Goal: Transaction & Acquisition: Purchase product/service

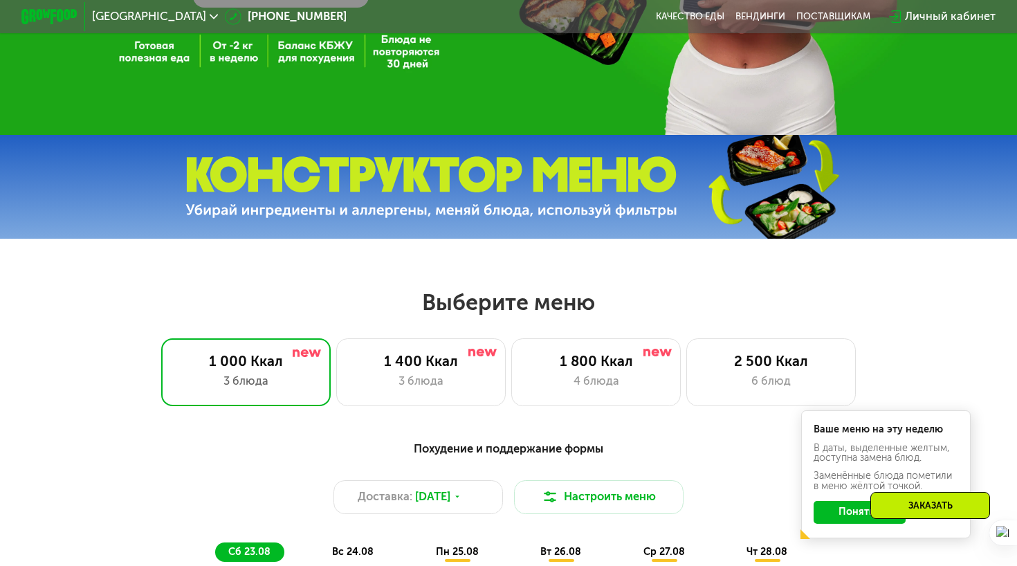
scroll to position [395, 0]
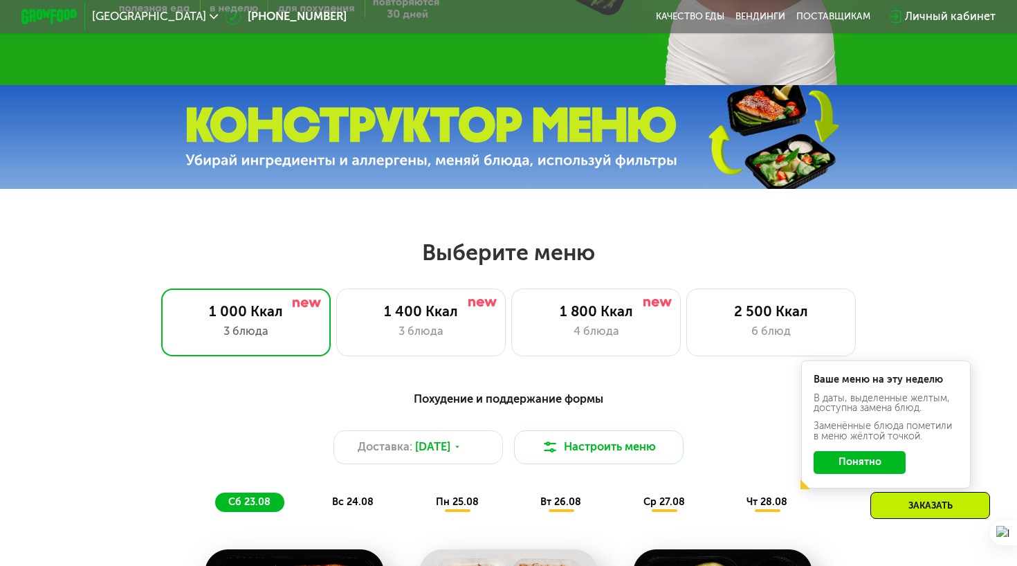
click at [304, 155] on img at bounding box center [431, 138] width 492 height 62
click at [458, 118] on img at bounding box center [431, 138] width 492 height 62
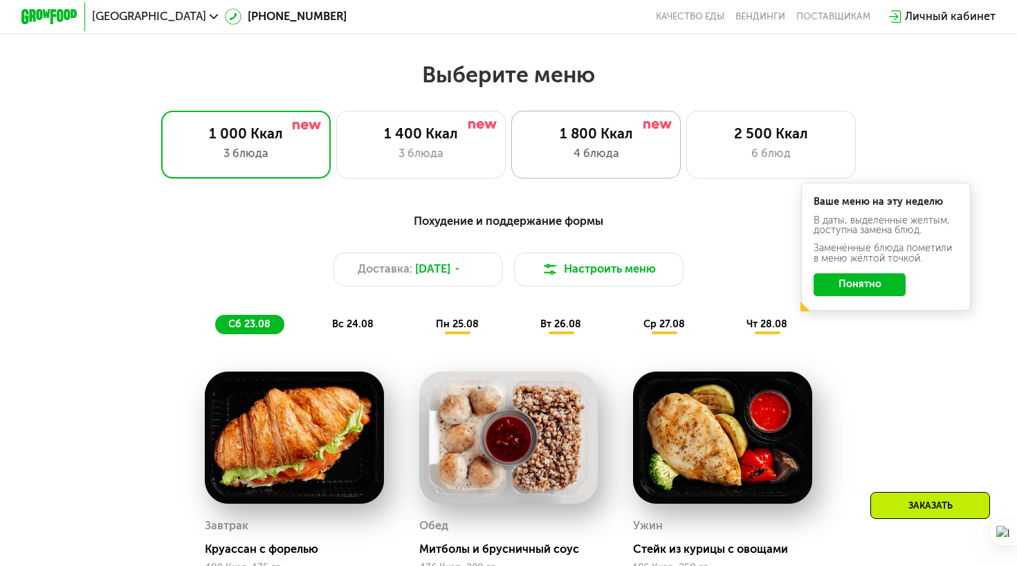
scroll to position [581, 0]
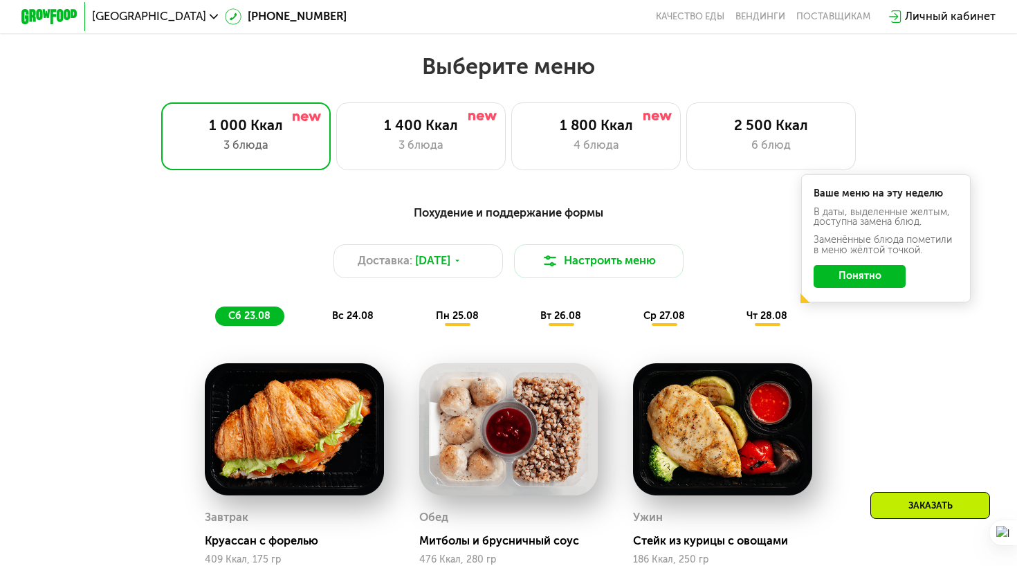
click at [831, 279] on button "Понятно" at bounding box center [859, 276] width 92 height 23
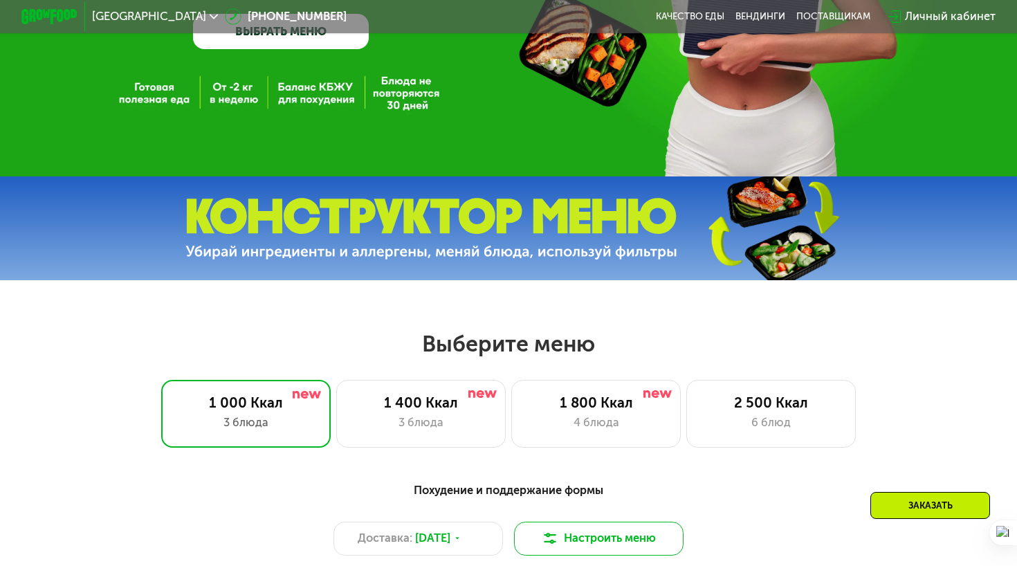
scroll to position [249, 0]
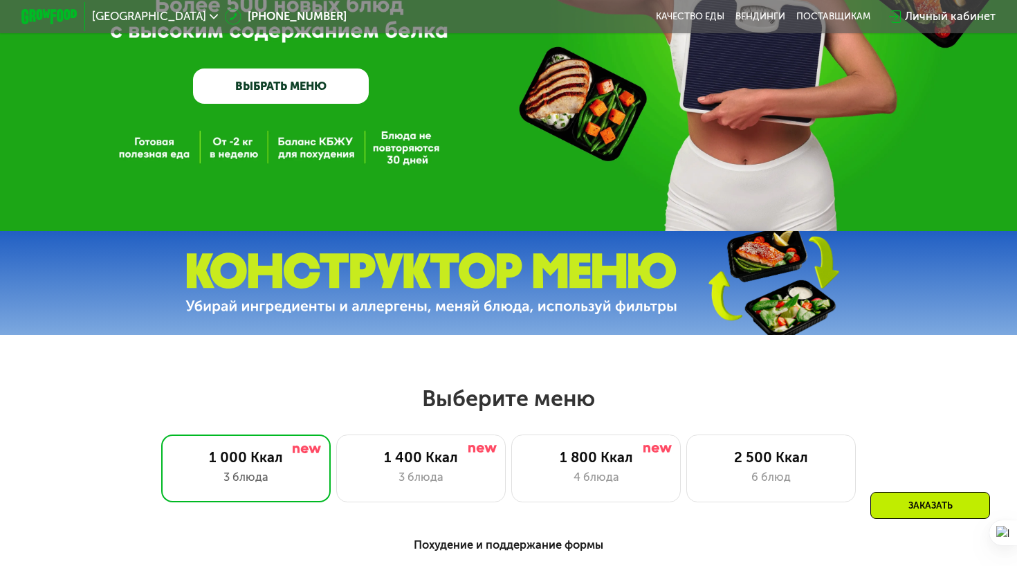
click at [638, 266] on img at bounding box center [431, 283] width 492 height 62
click at [492, 292] on img at bounding box center [431, 283] width 492 height 62
click at [661, 277] on img at bounding box center [431, 283] width 492 height 62
click at [827, 266] on img at bounding box center [772, 282] width 205 height 109
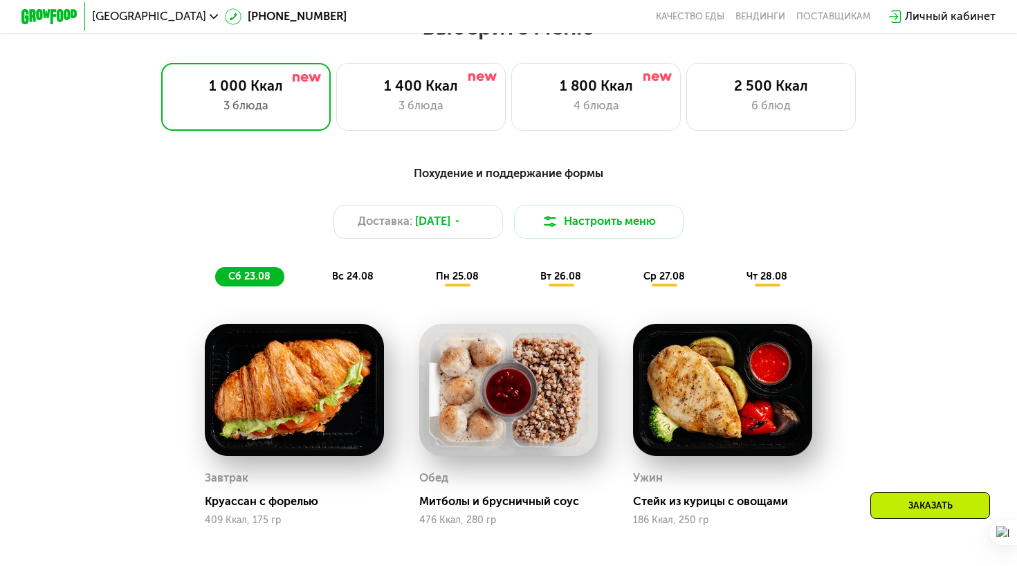
scroll to position [560, 0]
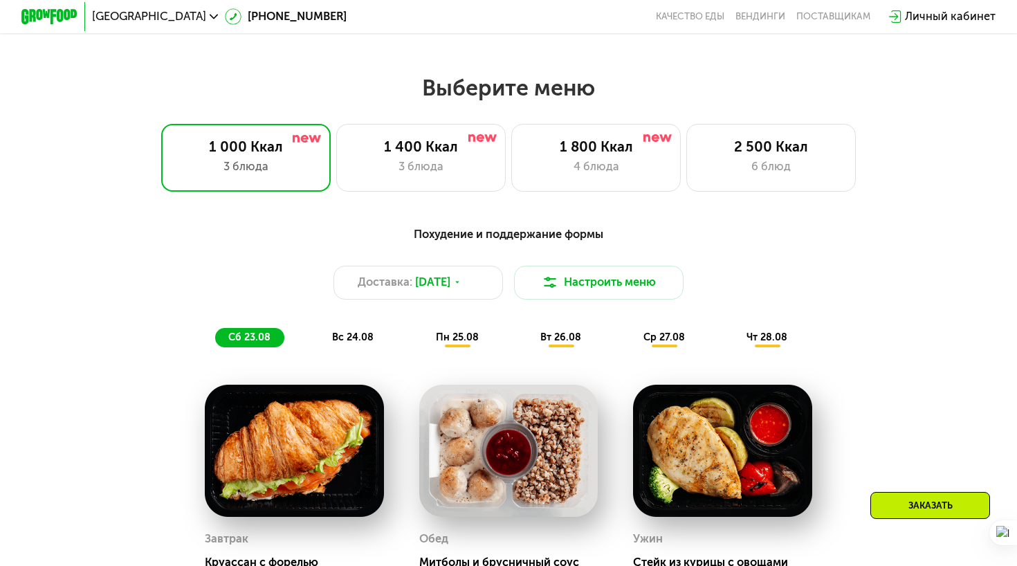
click at [451, 342] on span "пн 25.08" at bounding box center [457, 337] width 43 height 12
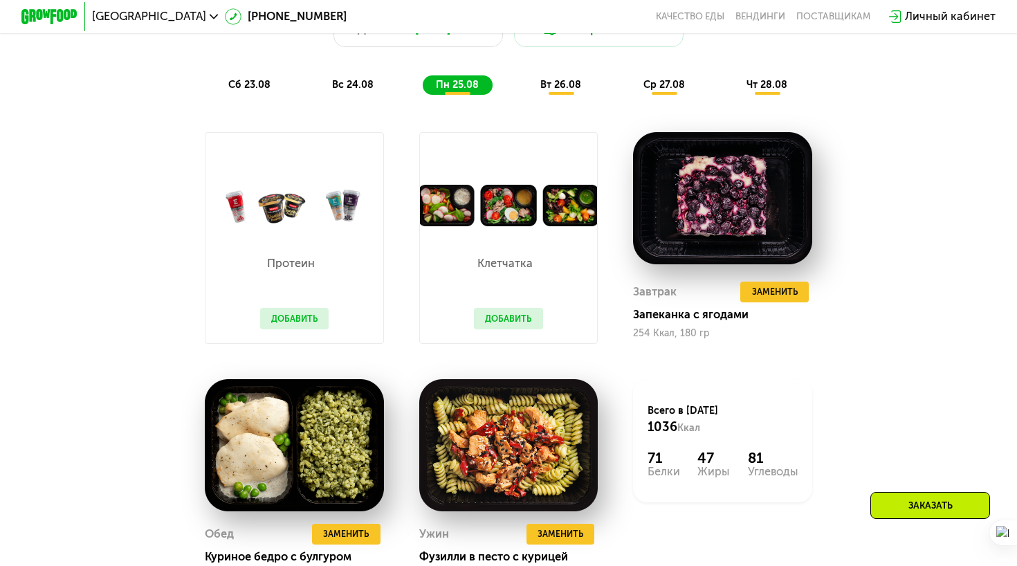
scroll to position [894, 0]
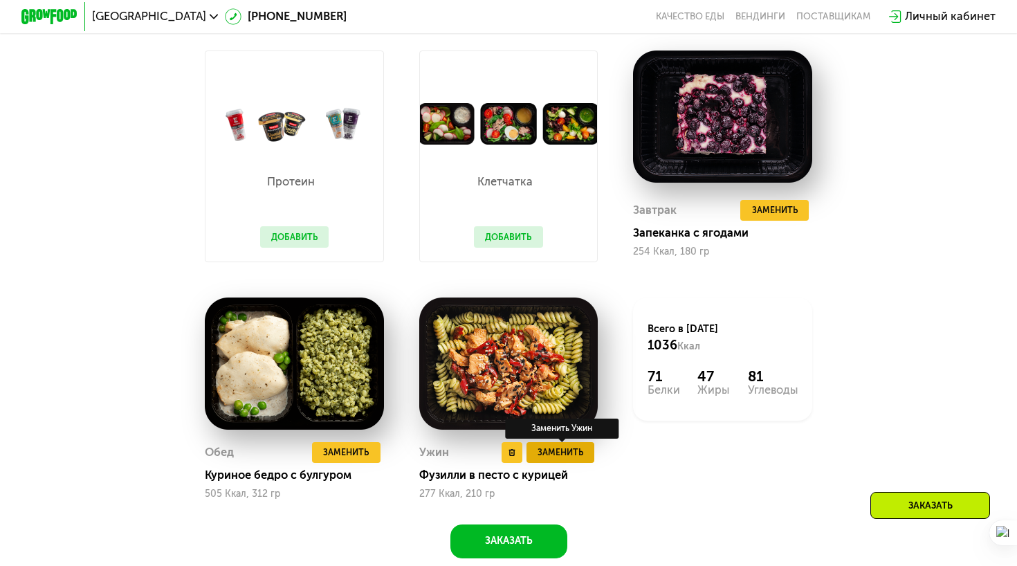
click at [560, 460] on button "Заменить" at bounding box center [560, 452] width 68 height 21
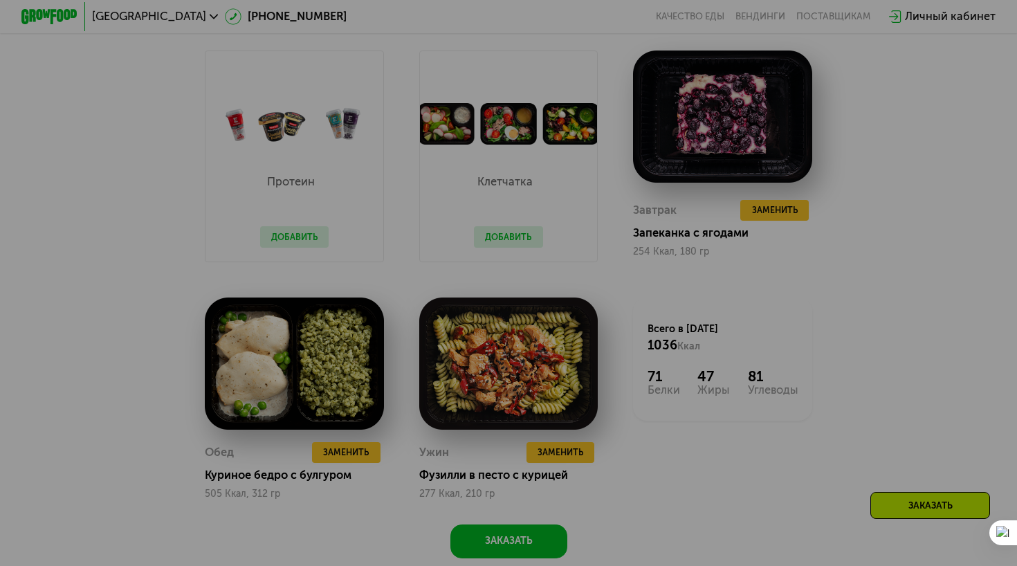
click at [607, 180] on div at bounding box center [508, 283] width 1017 height 566
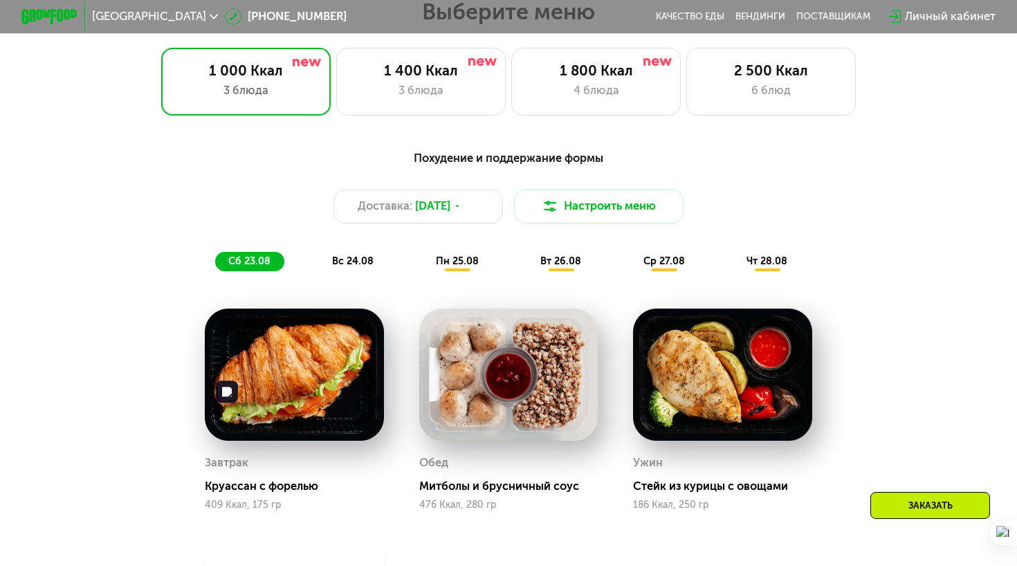
scroll to position [769, 0]
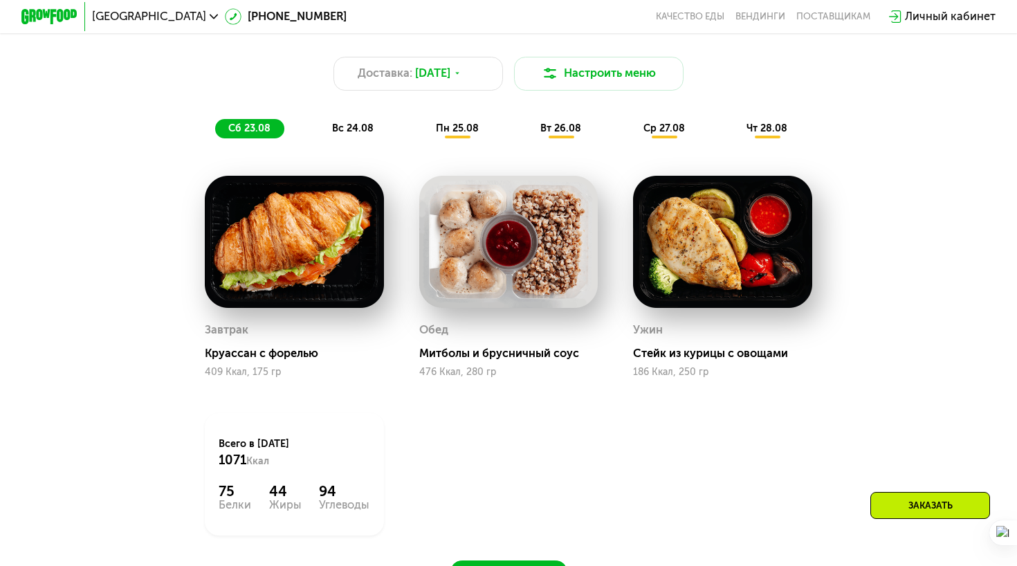
click at [459, 131] on span "пн 25.08" at bounding box center [457, 128] width 43 height 12
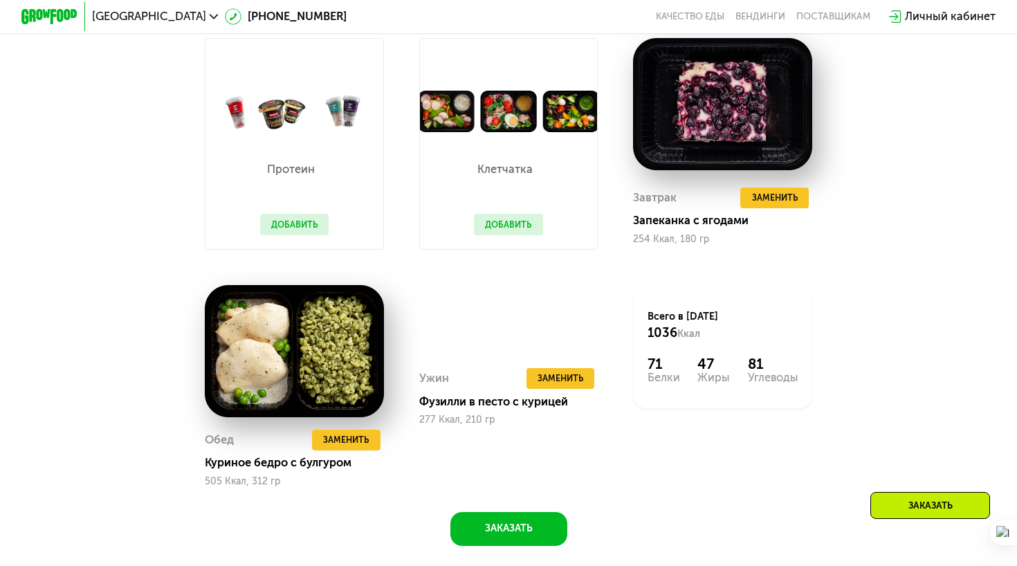
scroll to position [912, 0]
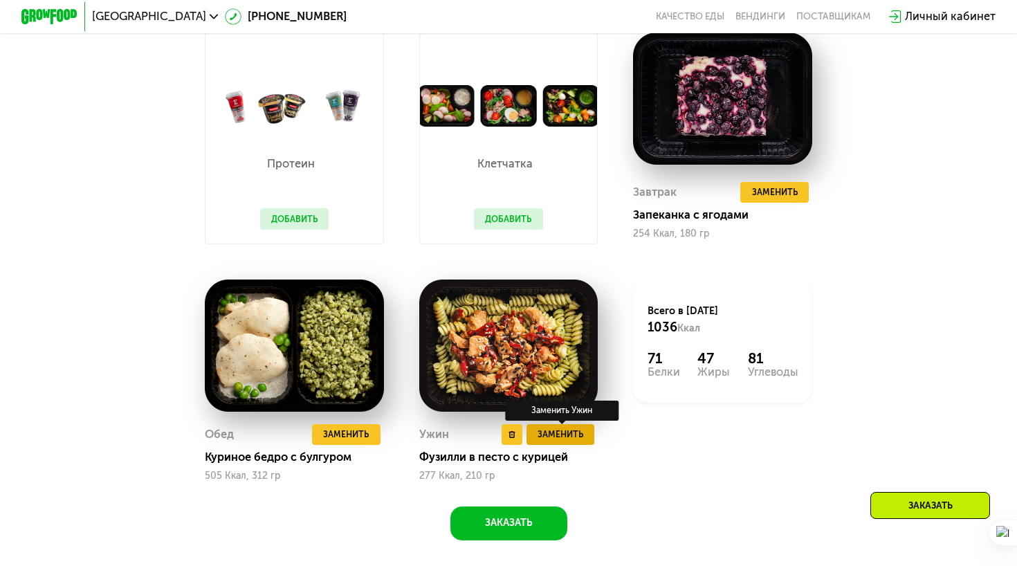
click at [560, 439] on span "Заменить" at bounding box center [560, 435] width 46 height 14
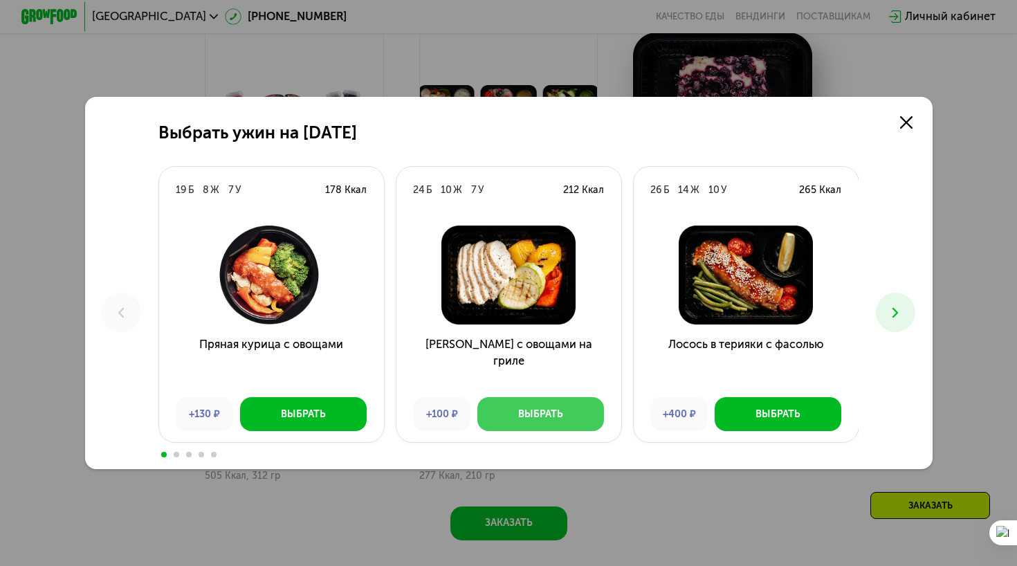
click at [560, 439] on div "Курица с овощами на гриле +100 ₽ Выбрать" at bounding box center [508, 328] width 225 height 228
click at [172, 454] on div at bounding box center [508, 453] width 701 height 11
click at [176, 455] on span at bounding box center [177, 455] width 6 height 6
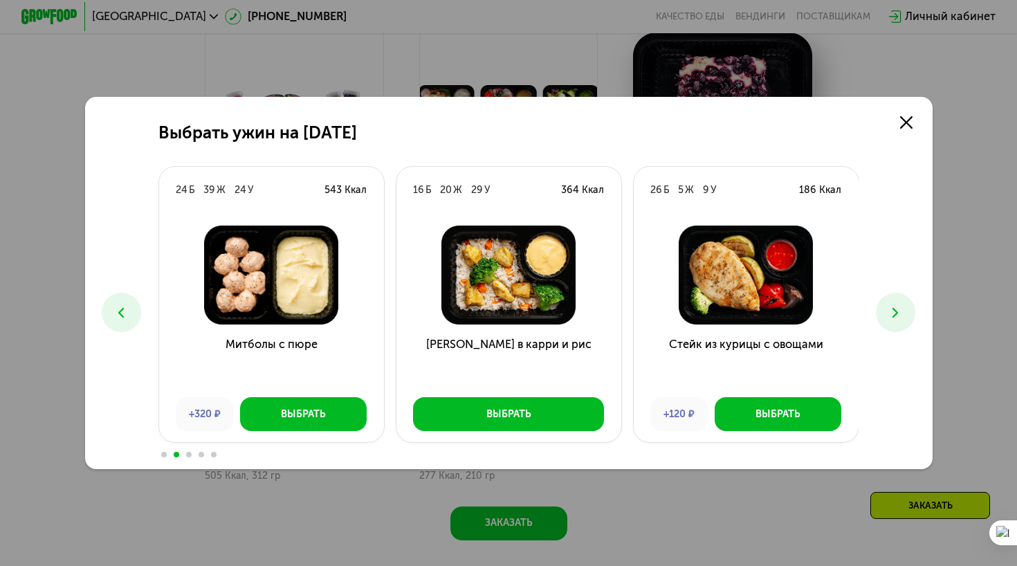
click at [190, 457] on div at bounding box center [508, 453] width 701 height 11
click at [190, 456] on span at bounding box center [189, 455] width 6 height 6
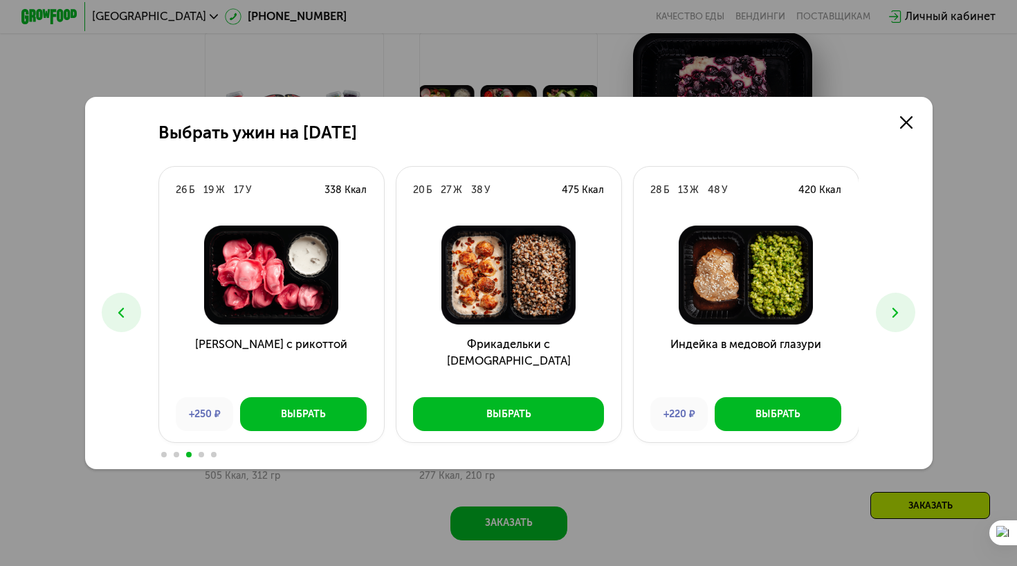
click at [215, 457] on div at bounding box center [508, 453] width 701 height 11
click at [212, 454] on span at bounding box center [214, 455] width 6 height 6
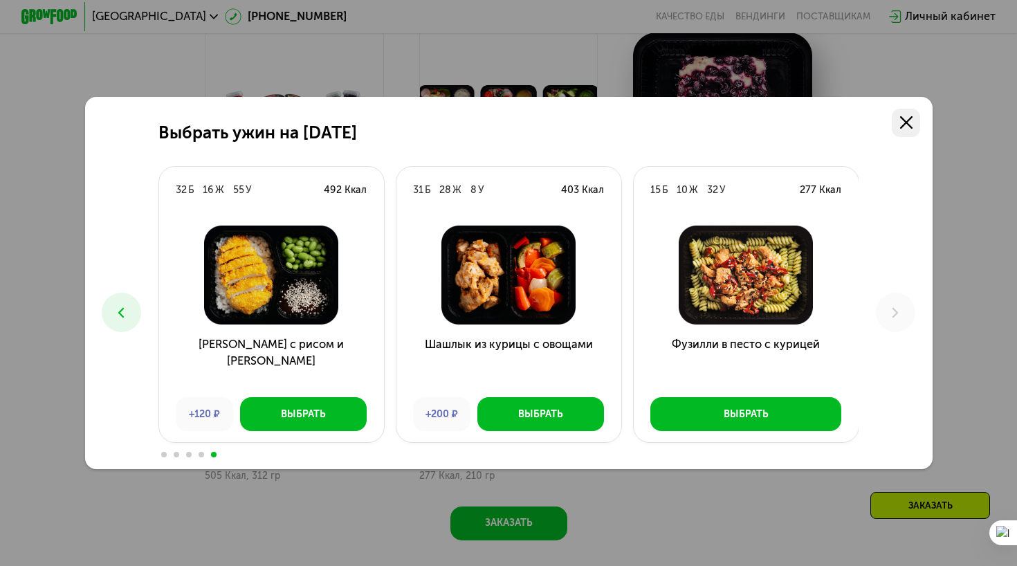
click at [908, 126] on icon at bounding box center [906, 122] width 12 height 12
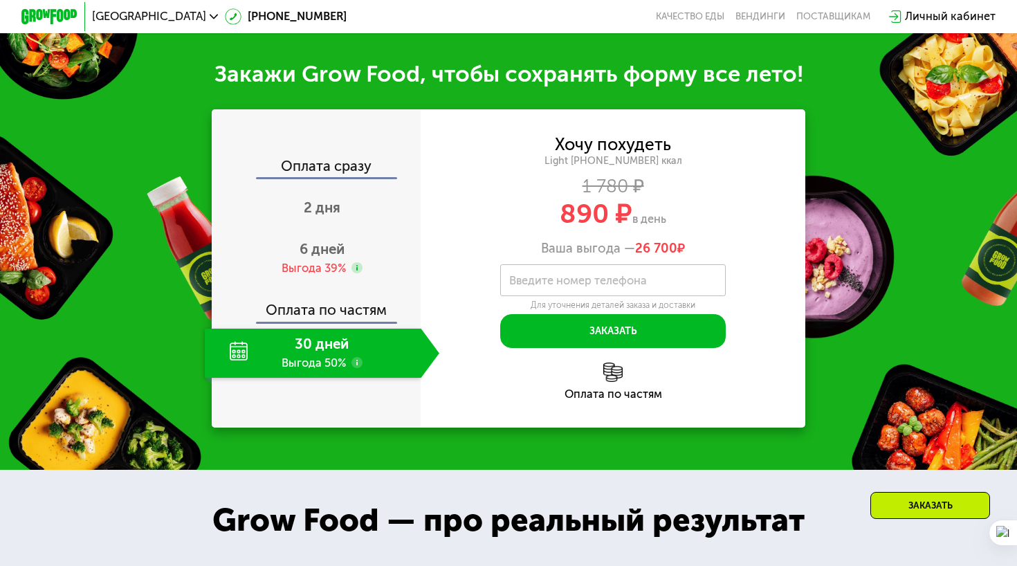
scroll to position [1473, 0]
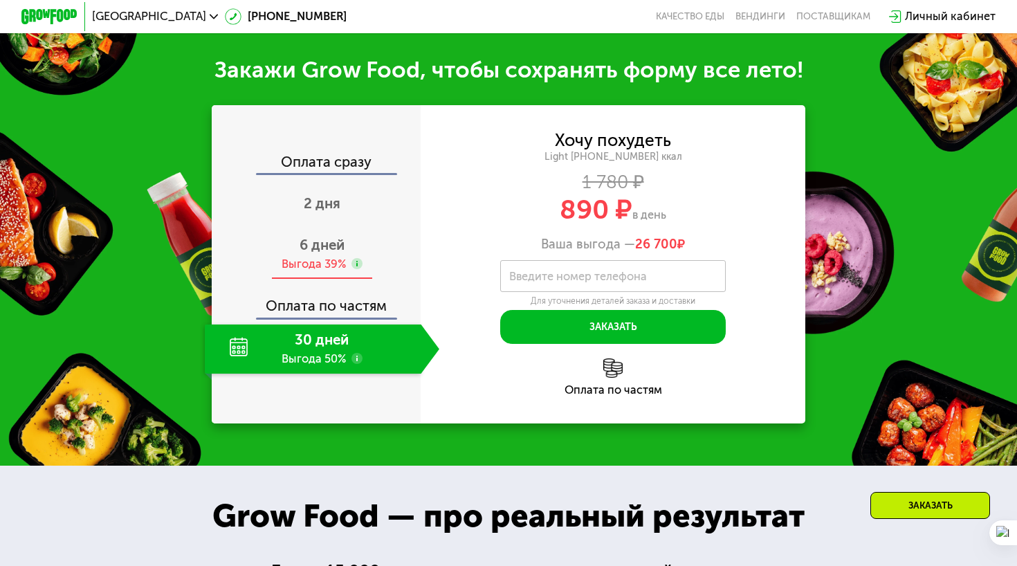
click at [293, 257] on div "Выгода 39%" at bounding box center [314, 265] width 64 height 16
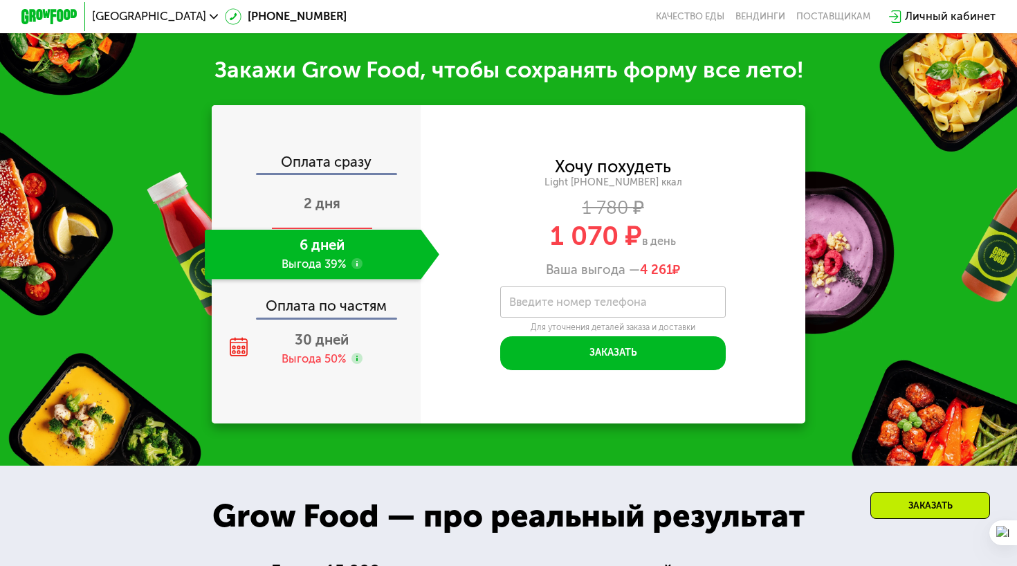
click at [306, 210] on span "2 дня" at bounding box center [322, 203] width 37 height 17
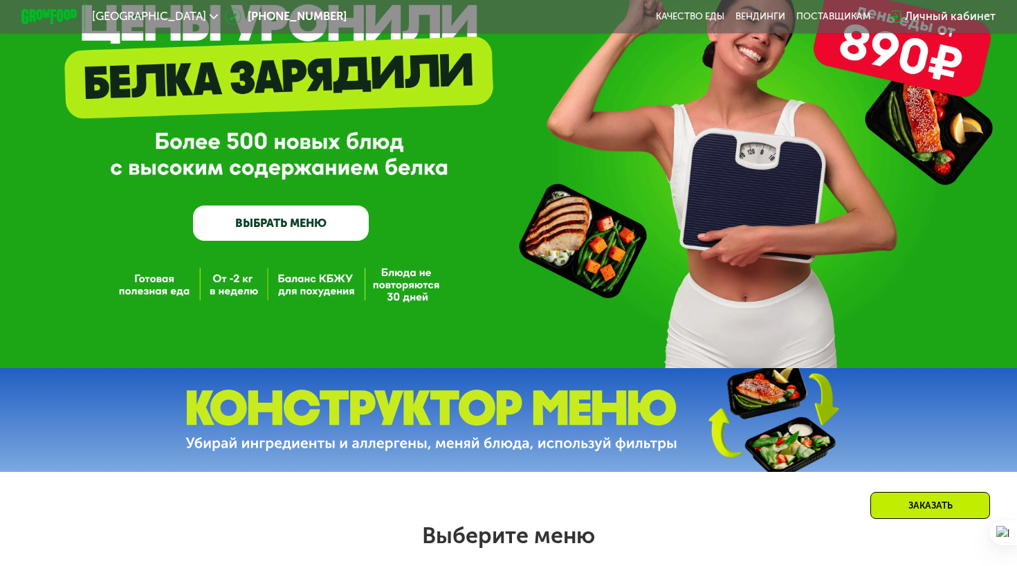
scroll to position [116, 0]
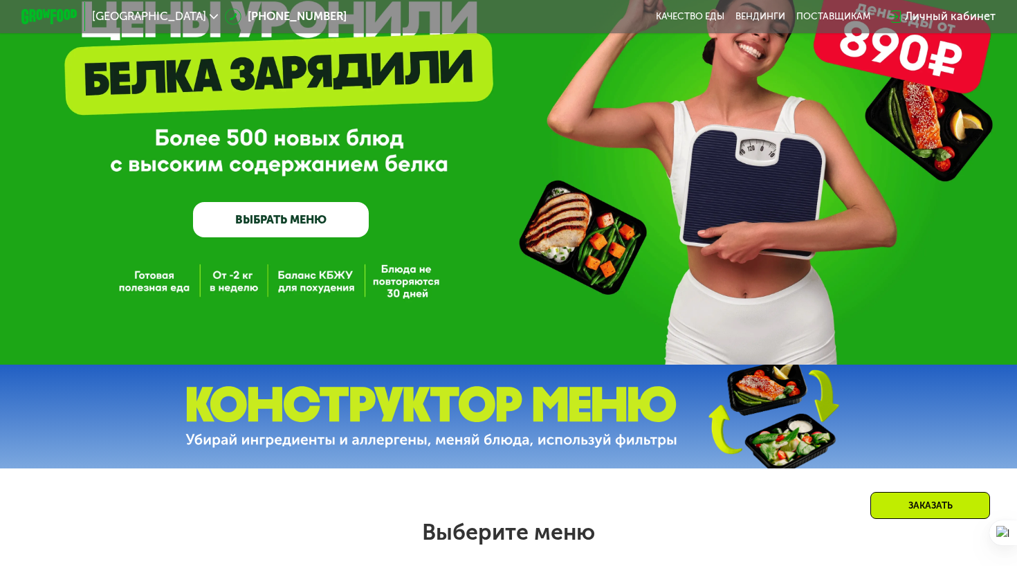
click at [605, 414] on img at bounding box center [431, 417] width 492 height 62
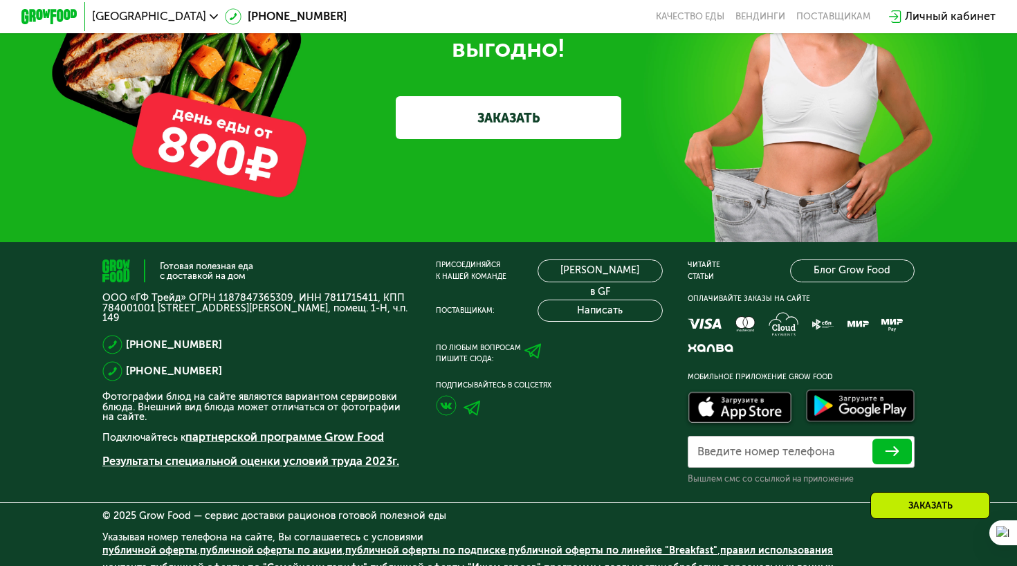
scroll to position [4184, 0]
